Goal: Information Seeking & Learning: Learn about a topic

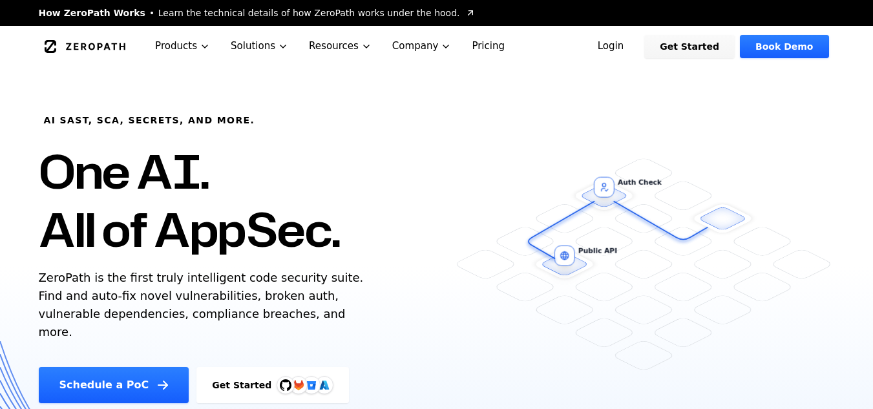
click at [627, 39] on link "Login" at bounding box center [612, 46] width 58 height 23
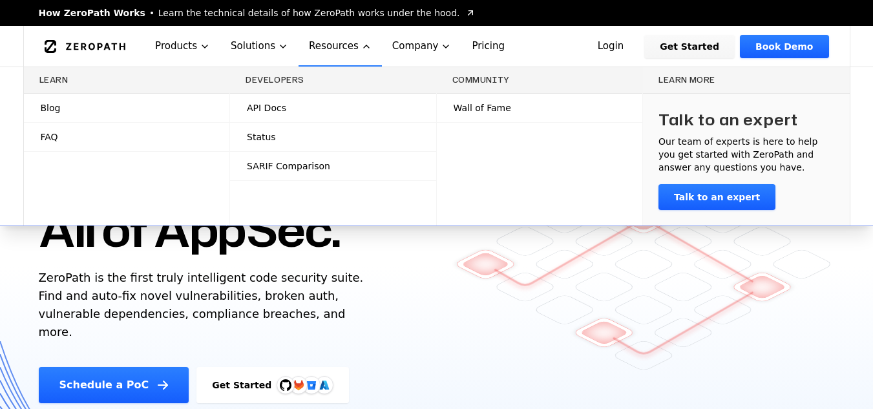
click at [292, 104] on link "API Docs" at bounding box center [333, 108] width 206 height 28
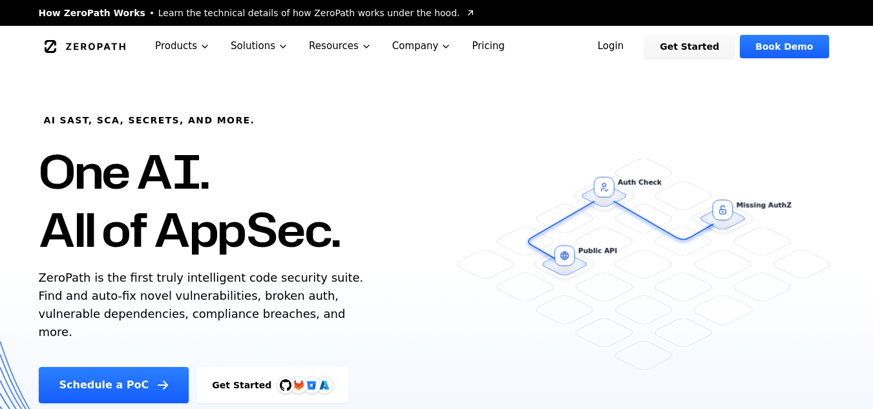
click at [326, 233] on h1 "One AI. All of AppSec." at bounding box center [190, 200] width 302 height 116
